Goal: Task Accomplishment & Management: Complete application form

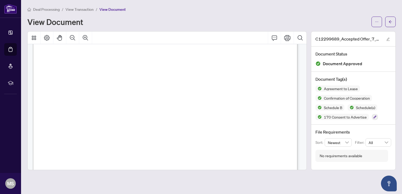
scroll to position [2763, 0]
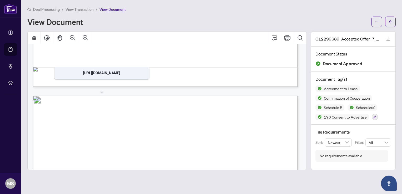
click at [40, 9] on span "Deal Processing" at bounding box center [46, 9] width 27 height 5
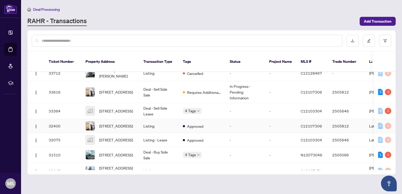
scroll to position [237, 0]
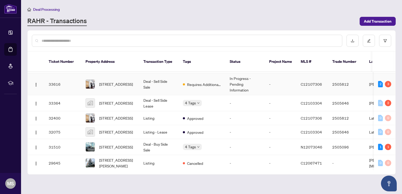
click at [123, 81] on span "[STREET_ADDRESS]" at bounding box center [116, 84] width 34 height 6
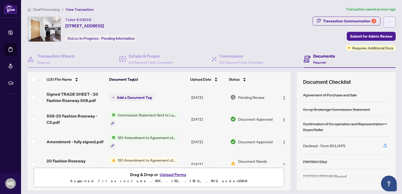
click at [388, 19] on span "button" at bounding box center [390, 22] width 4 height 8
click at [293, 47] on div "Ticket #: 33616 [STREET_ADDRESS] Status: In Progress - Pending Information" at bounding box center [168, 34] width 285 height 34
click at [370, 35] on span "Submit for Admin Review" at bounding box center [371, 36] width 42 height 8
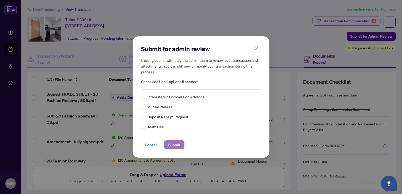
click at [173, 143] on span "Submit" at bounding box center [174, 145] width 12 height 8
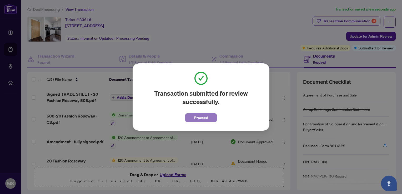
click at [206, 116] on span "Proceed" at bounding box center [201, 118] width 14 height 8
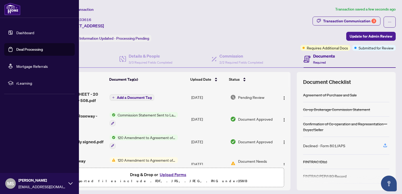
click at [71, 183] on icon at bounding box center [70, 184] width 4 height 4
click at [23, 152] on span "Logout" at bounding box center [21, 152] width 12 height 8
